Goal: Transaction & Acquisition: Purchase product/service

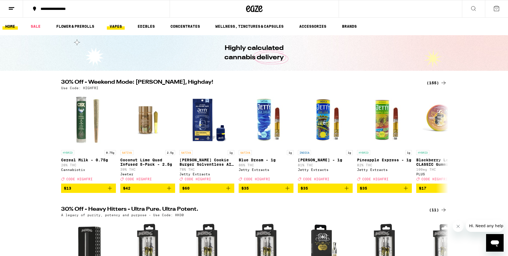
click at [117, 27] on link "VAPES" at bounding box center [116, 26] width 18 height 7
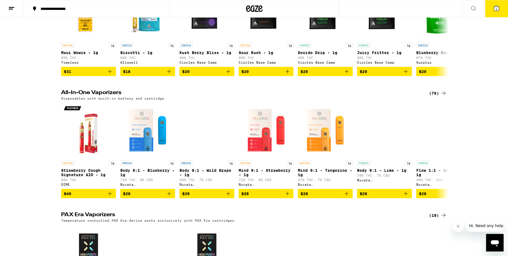
scroll to position [492, 0]
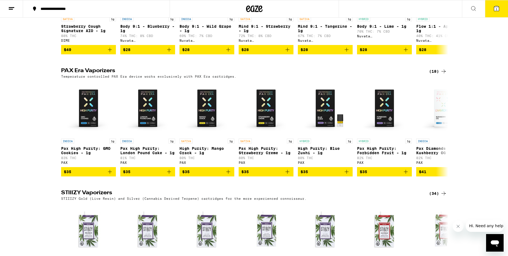
click at [439, 75] on div "(18)" at bounding box center [438, 71] width 18 height 7
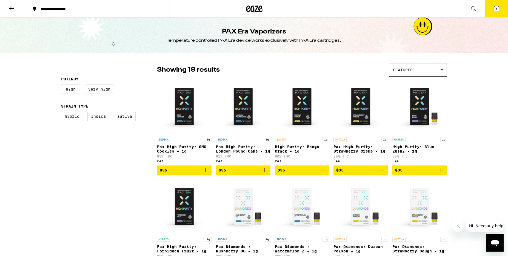
click at [383, 173] on icon "Add to bag" at bounding box center [382, 170] width 7 height 7
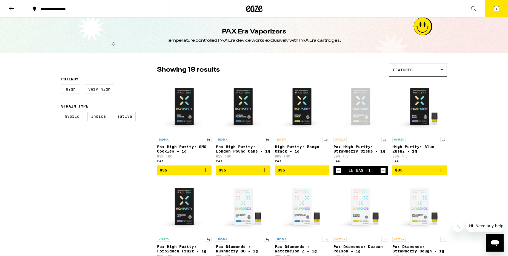
click at [322, 173] on icon "Add to bag" at bounding box center [323, 170] width 7 height 7
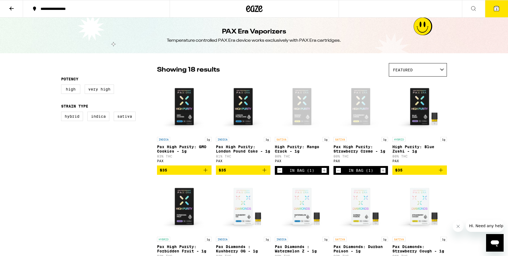
click at [494, 11] on icon at bounding box center [496, 8] width 7 height 7
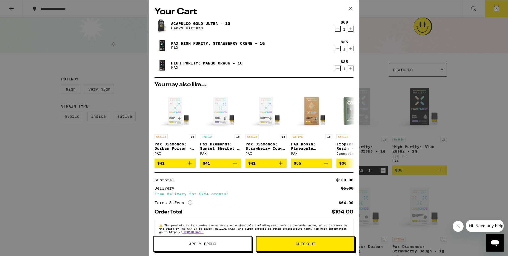
click at [230, 245] on span "Apply Promo" at bounding box center [203, 244] width 98 height 4
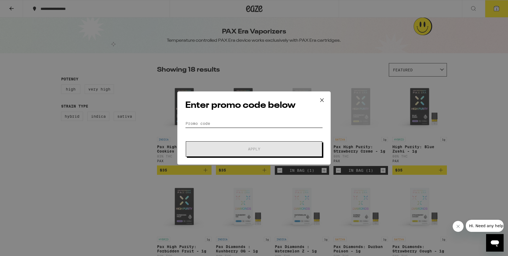
click at [217, 120] on input "Promo Code" at bounding box center [254, 123] width 138 height 8
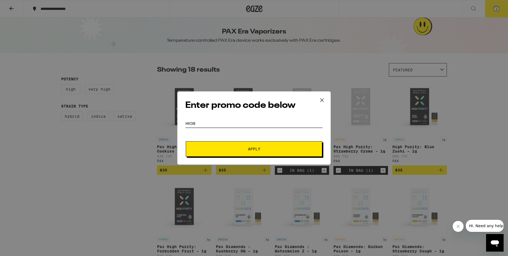
type input "HH30"
click at [186, 141] on button "Apply" at bounding box center [254, 148] width 136 height 15
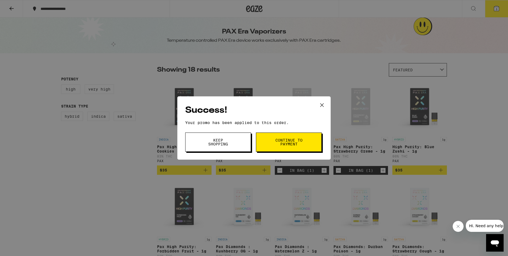
click at [263, 143] on button "Continue to payment" at bounding box center [289, 141] width 66 height 19
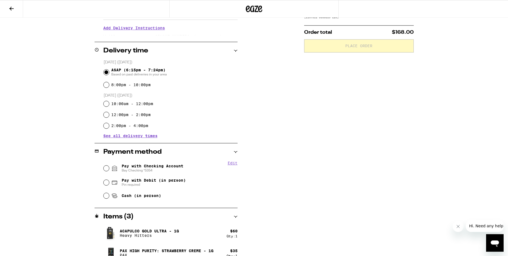
scroll to position [113, 0]
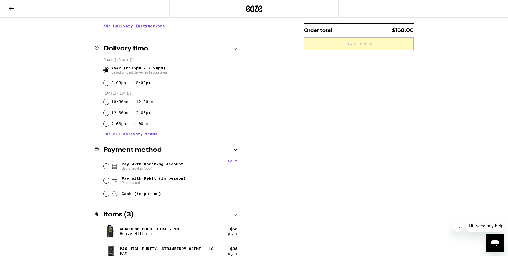
click at [145, 164] on span "Pay with Checking Account Bay Checking *5354" at bounding box center [153, 166] width 62 height 9
click at [109, 164] on input "Pay with Checking Account Bay Checking *5354" at bounding box center [106, 165] width 5 height 5
radio input "true"
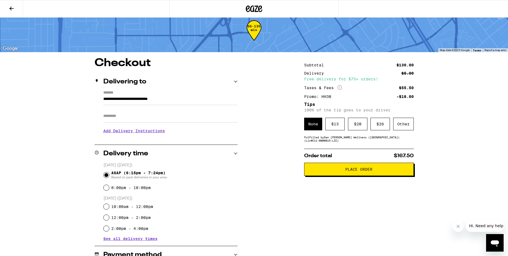
scroll to position [0, 0]
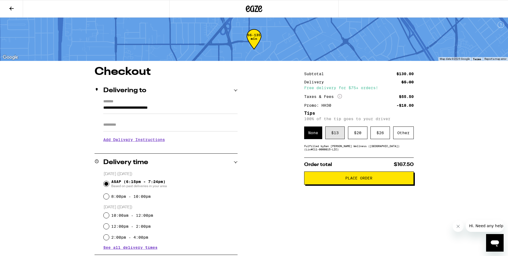
click at [340, 136] on div "$ 13" at bounding box center [334, 132] width 19 height 13
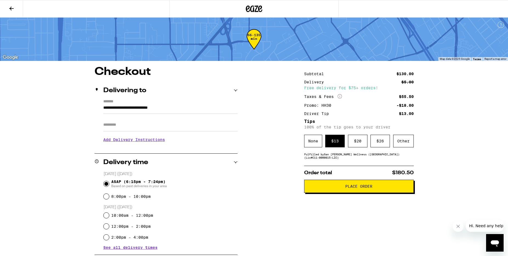
click at [354, 188] on span "Place Order" at bounding box center [358, 186] width 27 height 4
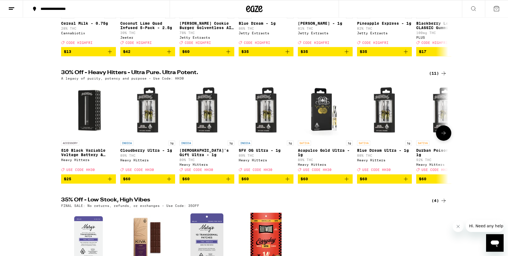
scroll to position [151, 0]
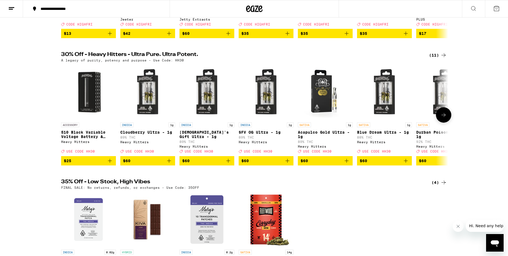
click at [348, 162] on icon "Add to bag" at bounding box center [347, 161] width 4 height 4
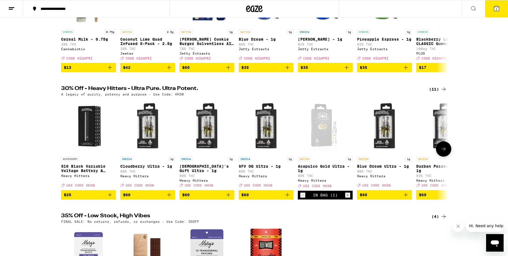
scroll to position [118, 0]
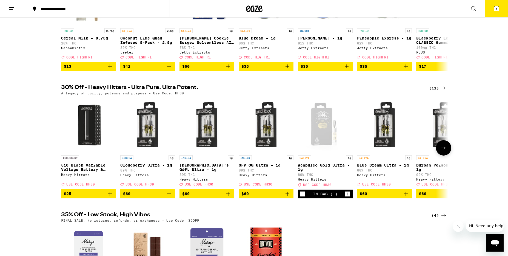
click at [441, 151] on icon at bounding box center [443, 147] width 7 height 7
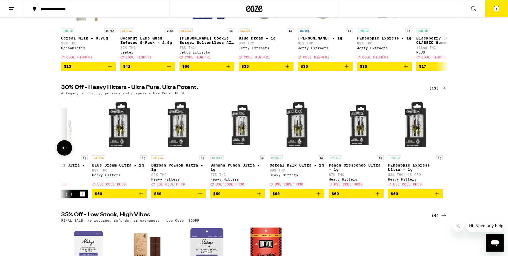
scroll to position [0, 265]
click at [59, 155] on button at bounding box center [64, 147] width 15 height 15
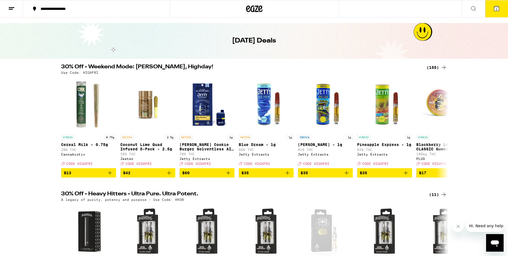
scroll to position [0, 0]
